Goal: Find specific fact

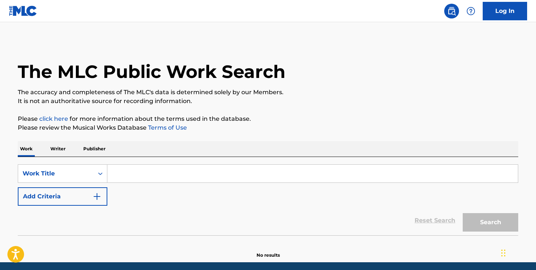
scroll to position [28, 0]
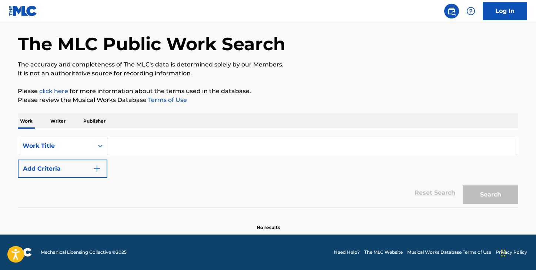
click at [242, 142] on input "Search Form" at bounding box center [312, 146] width 410 height 18
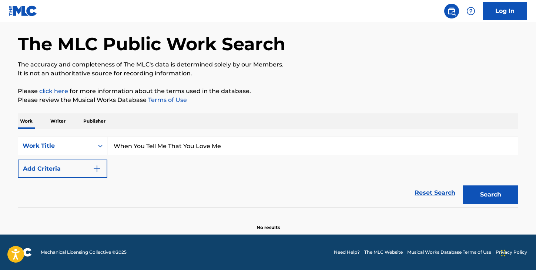
type input "When You Tell Me That You Love Me"
click at [462, 186] on button "Search" at bounding box center [489, 195] width 55 height 18
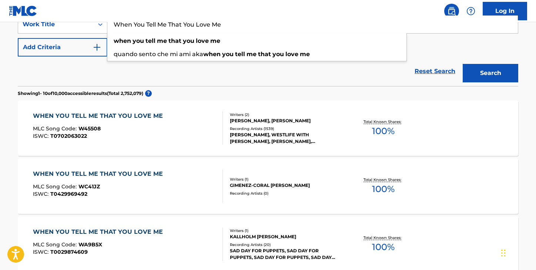
scroll to position [150, 0]
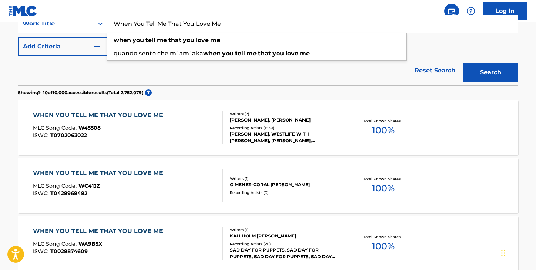
click at [269, 136] on div "[PERSON_NAME], WESTLIFE WITH [PERSON_NAME], [PERSON_NAME], [PERSON_NAME], [PERS…" at bounding box center [286, 137] width 112 height 13
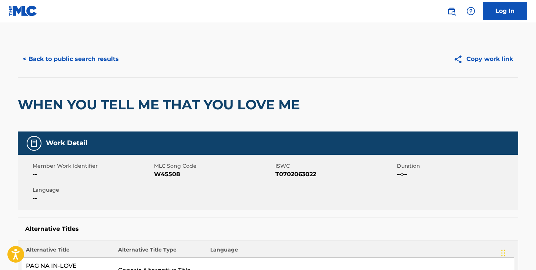
click at [298, 171] on span "T0702063022" at bounding box center [334, 174] width 119 height 9
copy span "T0702063022"
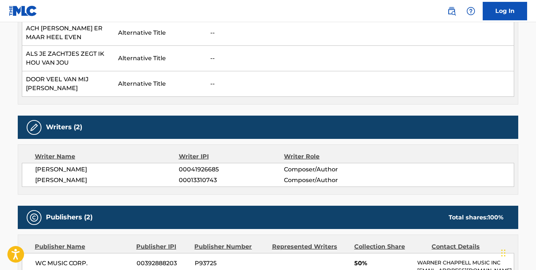
scroll to position [315, 0]
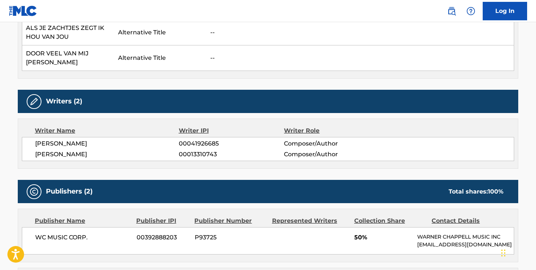
click at [51, 143] on span "[PERSON_NAME]" at bounding box center [107, 143] width 144 height 9
copy div "[PERSON_NAME]"
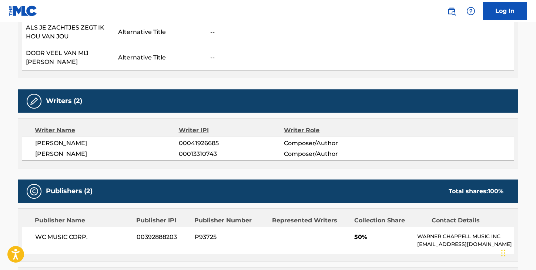
click at [85, 154] on span "[PERSON_NAME]" at bounding box center [107, 154] width 144 height 9
copy div "[PERSON_NAME]"
